Goal: Transaction & Acquisition: Subscribe to service/newsletter

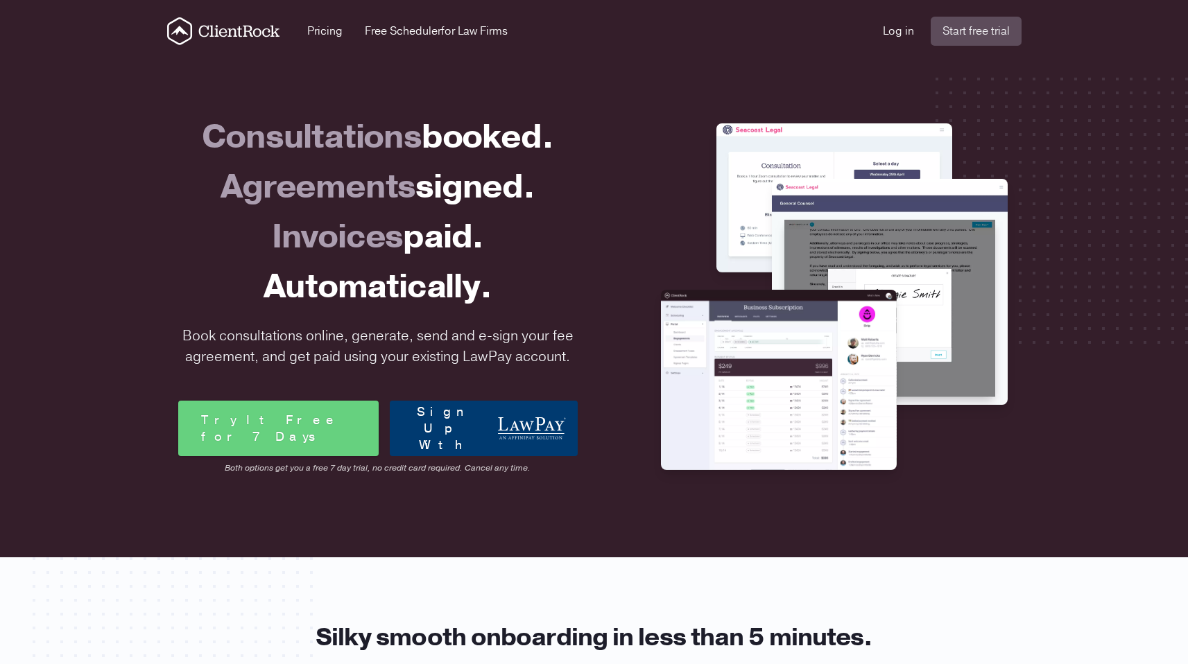
click at [356, 29] on div "Pricing Free Scheduler for Law Firms" at bounding box center [407, 31] width 200 height 17
click at [332, 31] on link "Pricing" at bounding box center [324, 31] width 35 height 17
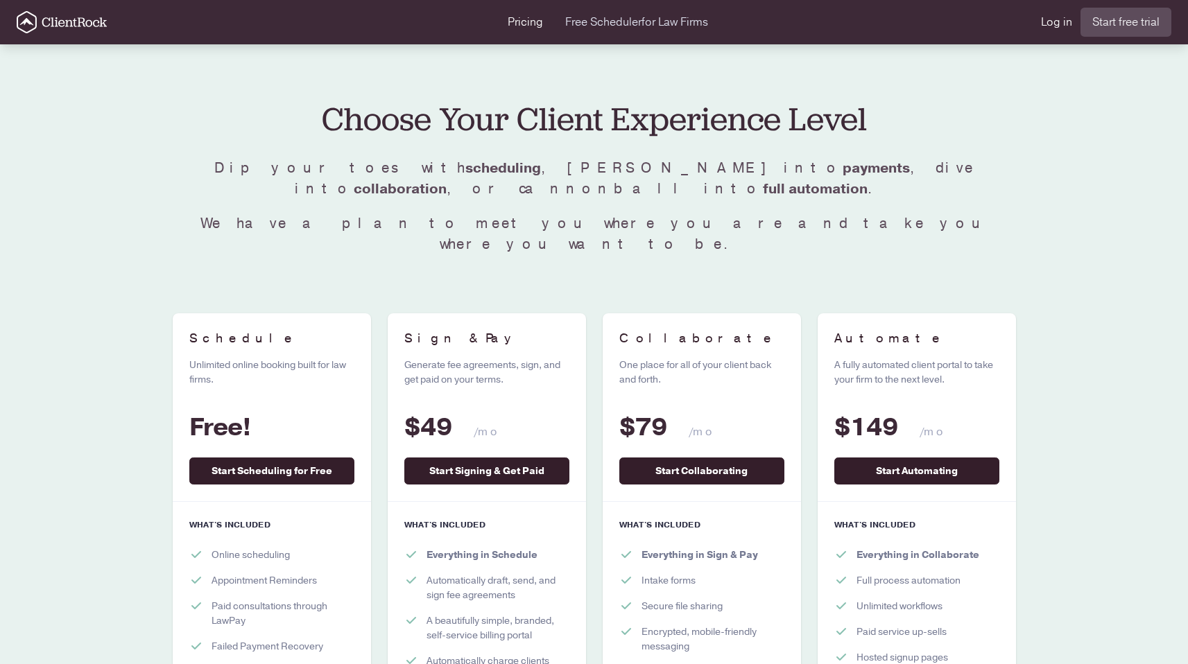
click at [589, 21] on link "Free Scheduler for Law Firms" at bounding box center [636, 22] width 143 height 17
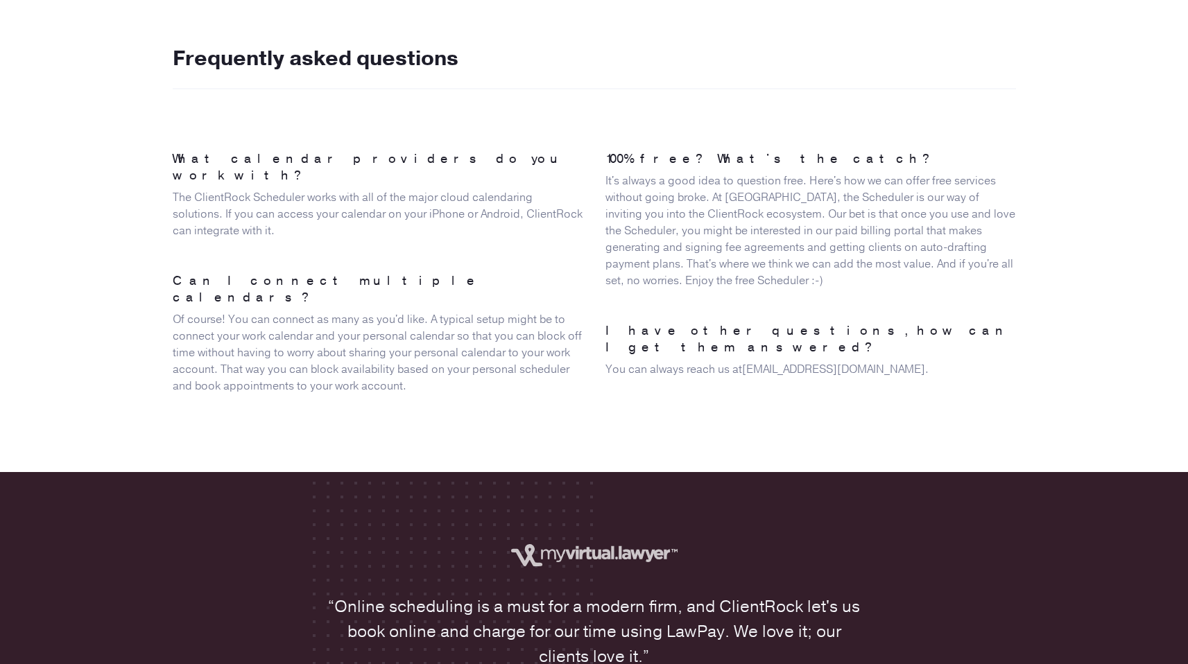
scroll to position [3255, 0]
